Goal: Navigation & Orientation: Understand site structure

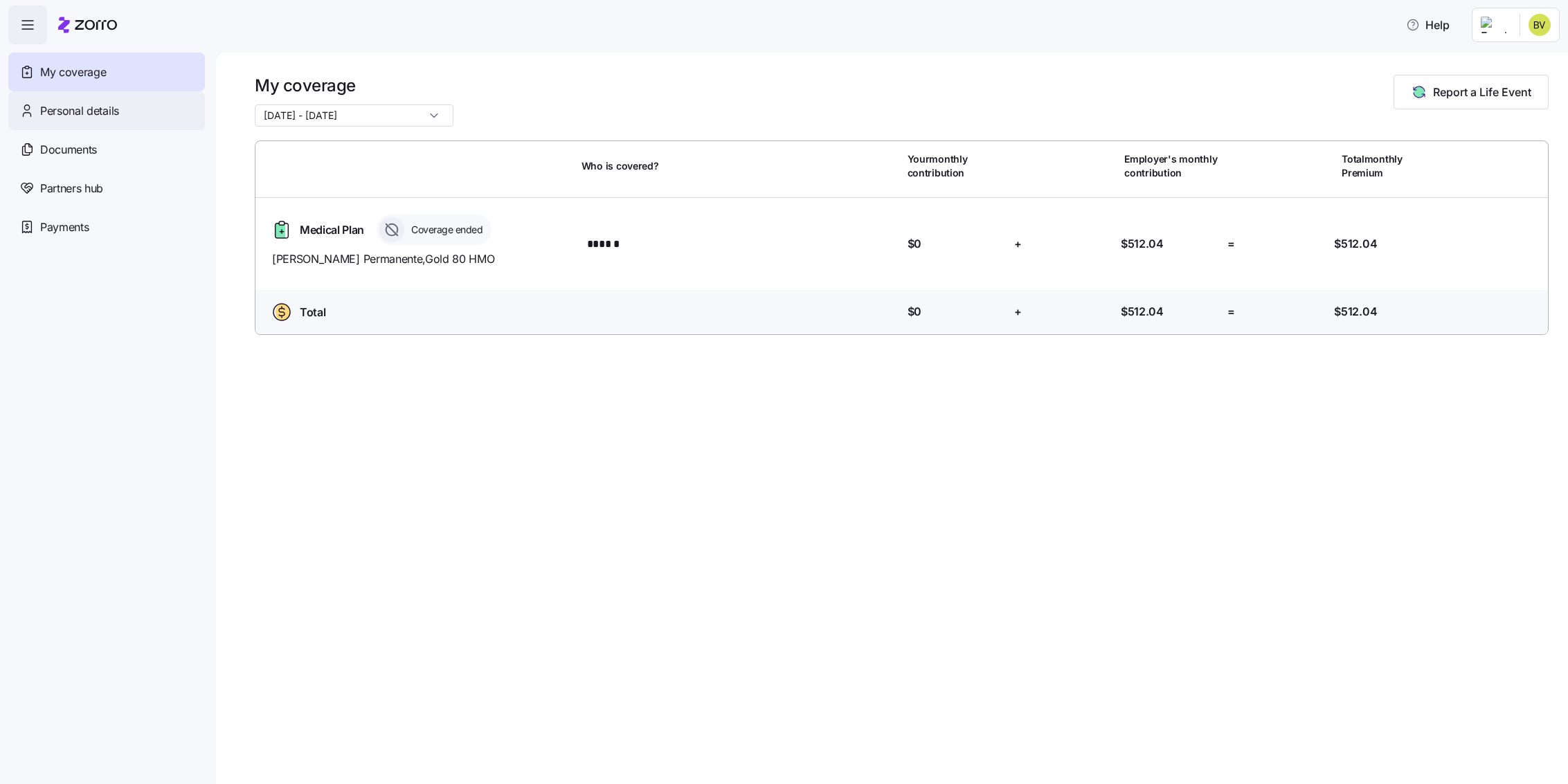
click at [88, 119] on div "Personal details" at bounding box center [106, 111] width 196 height 39
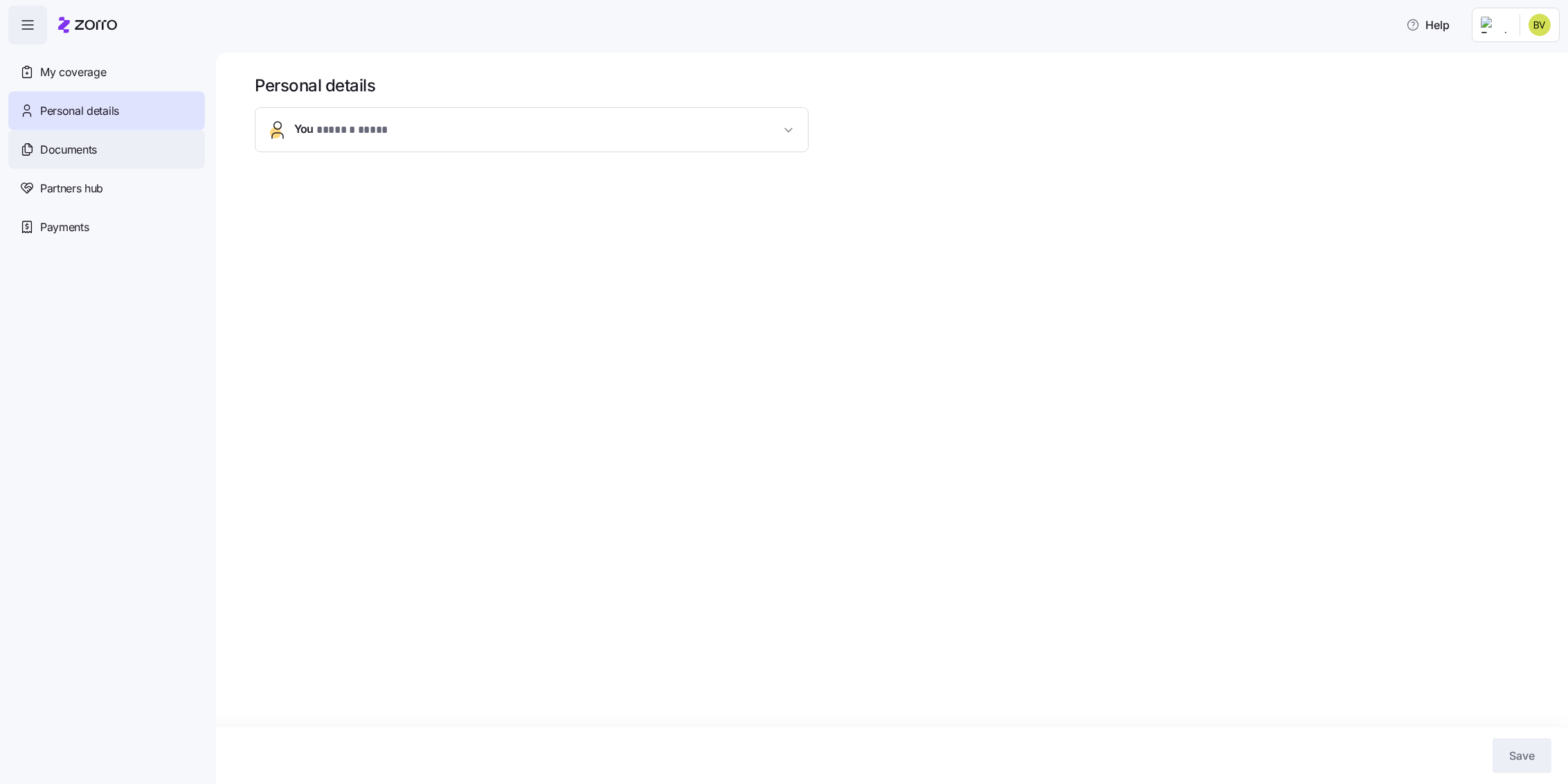
click at [77, 145] on span "Documents" at bounding box center [69, 149] width 57 height 17
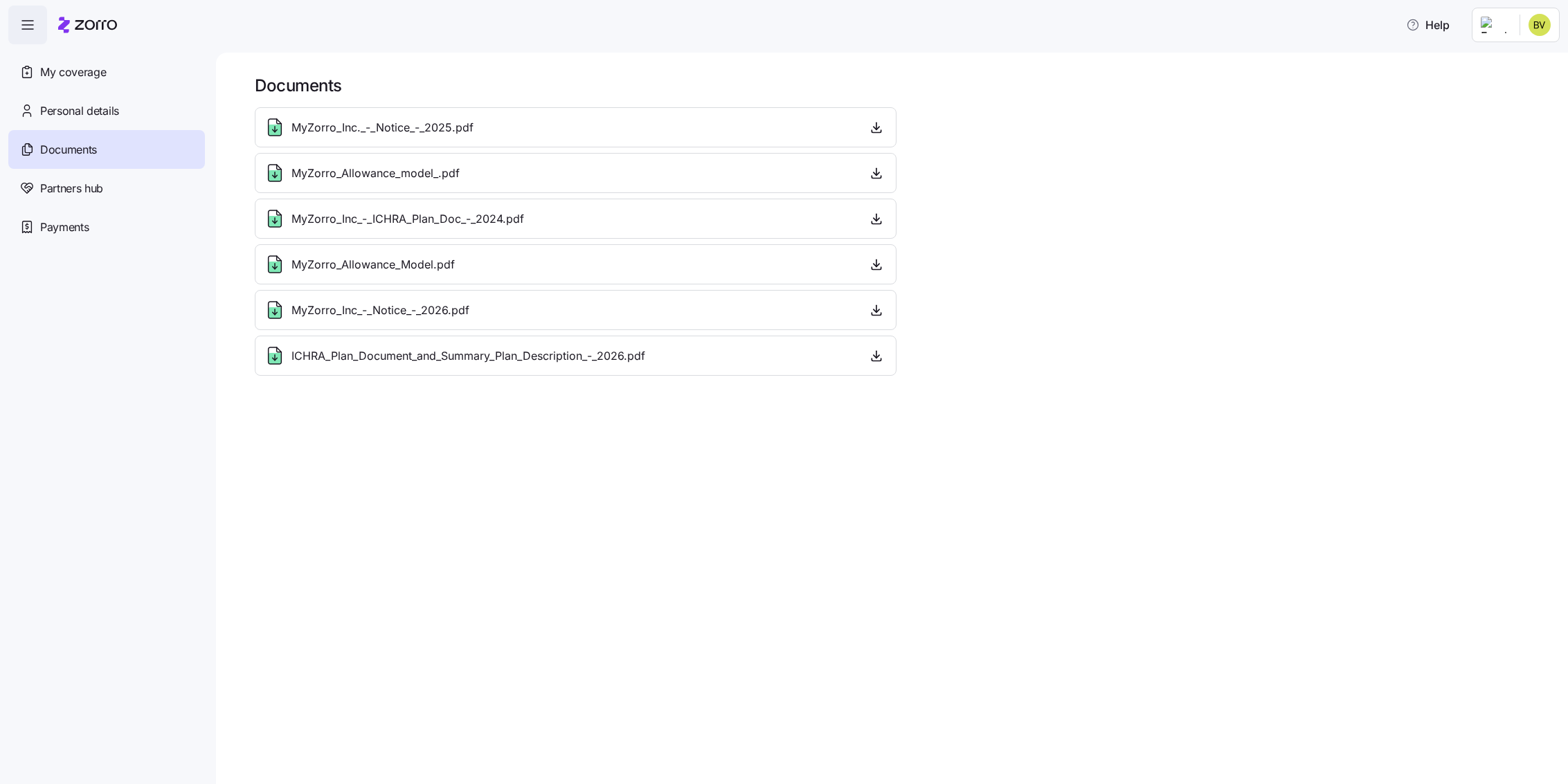
click at [76, 187] on span "Partners hub" at bounding box center [72, 188] width 63 height 17
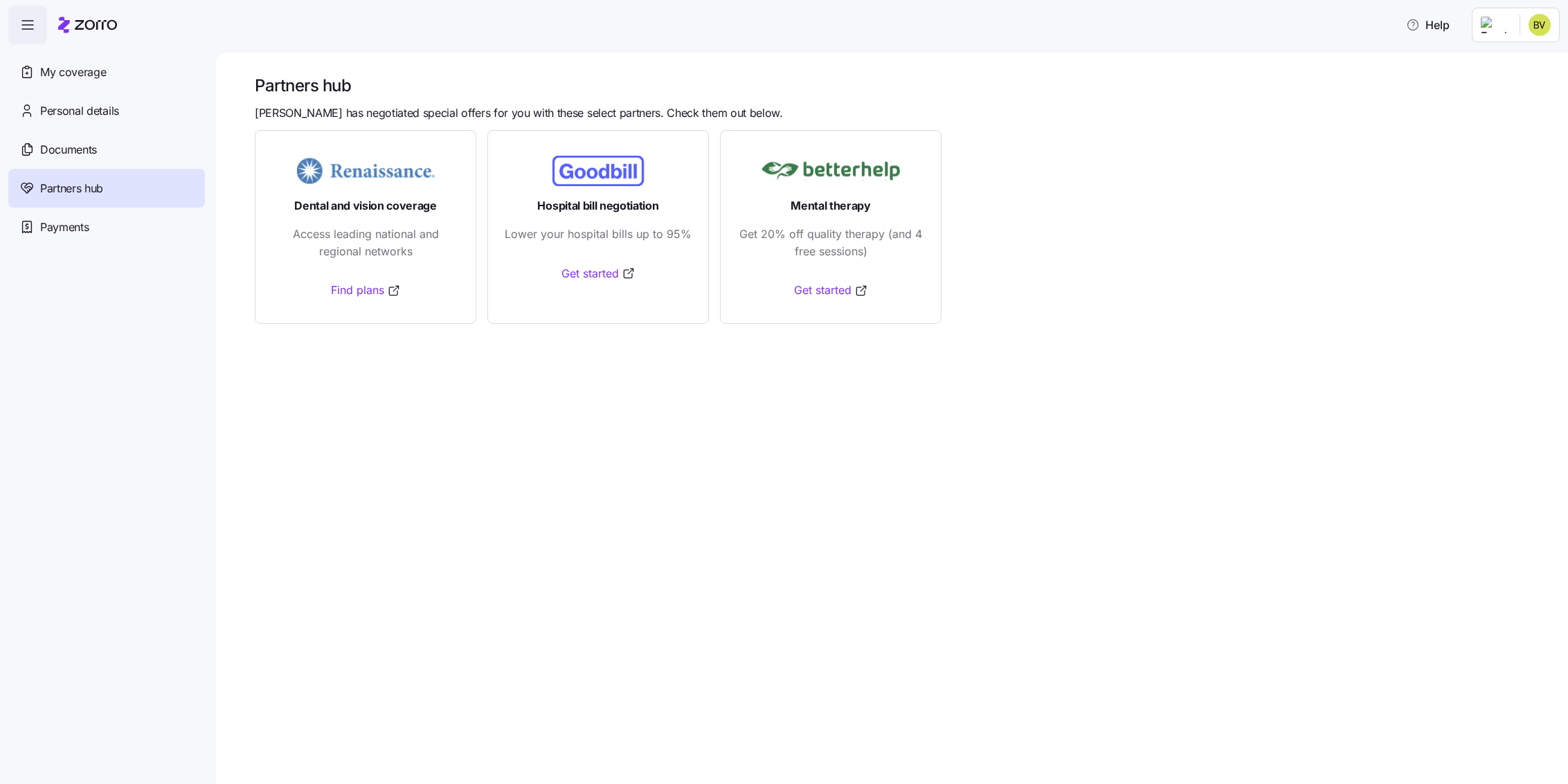
click at [72, 221] on span "Payments" at bounding box center [64, 227] width 49 height 17
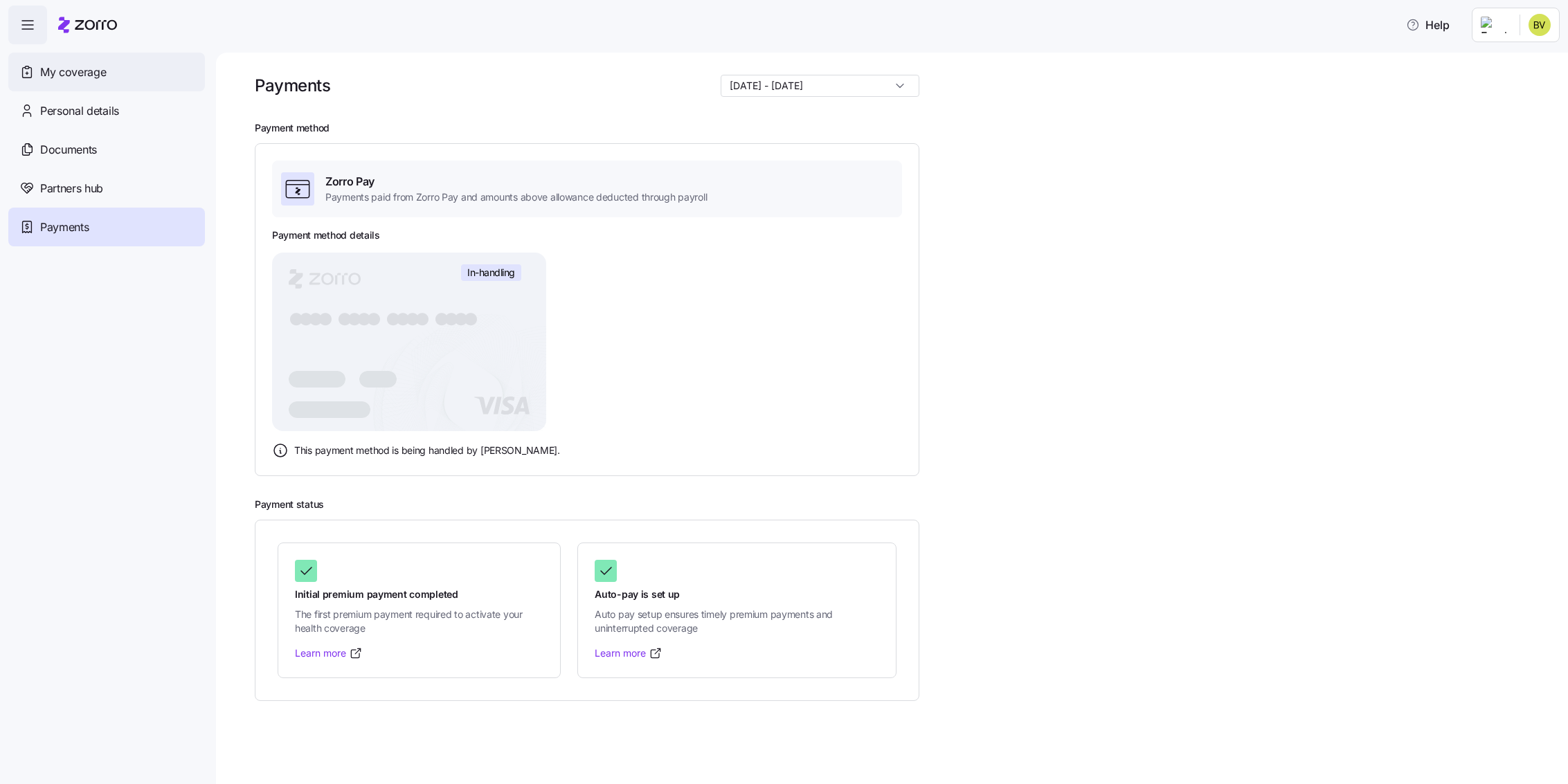
click at [100, 76] on span "My coverage" at bounding box center [73, 72] width 66 height 17
